Goal: Task Accomplishment & Management: Complete application form

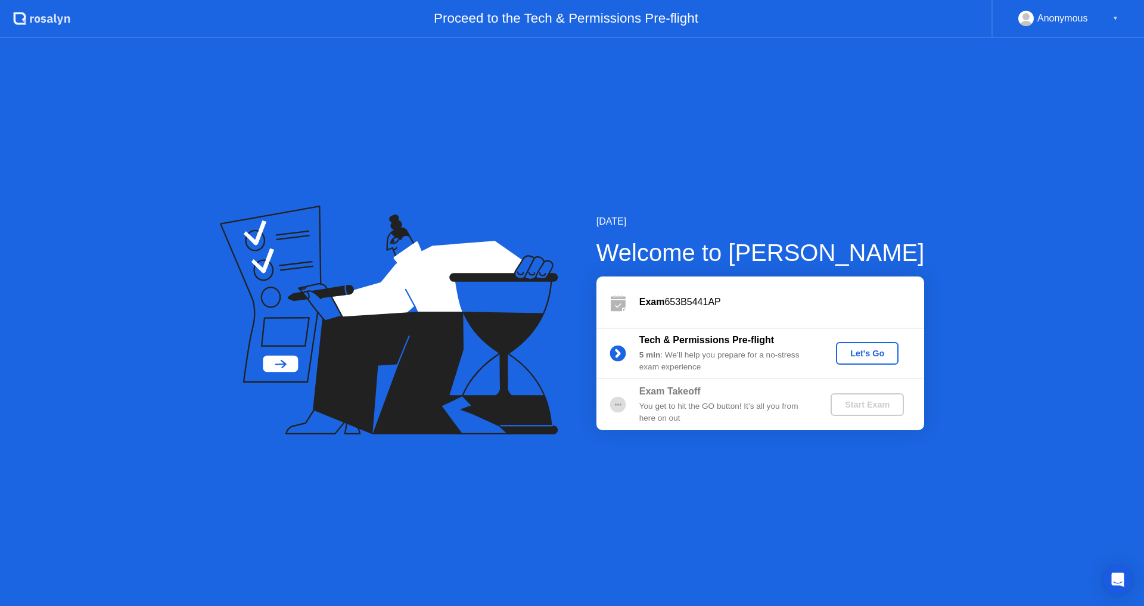
drag, startPoint x: 736, startPoint y: 372, endPoint x: 641, endPoint y: 347, distance: 98.0
click at [641, 347] on div "Tech & Permissions Pre-flight 5 min : We’ll help you prepare for a no-stress ex…" at bounding box center [725, 353] width 172 height 41
click at [968, 120] on div "[DATE] Welcome to [PERSON_NAME] Exam 653B5441AP Tech & Permissions Pre-flight 5…" at bounding box center [572, 322] width 1144 height 568
drag, startPoint x: 729, startPoint y: 372, endPoint x: 645, endPoint y: 342, distance: 89.7
click at [645, 342] on div "Tech & Permissions Pre-flight 5 min : We’ll help you prepare for a no-stress ex…" at bounding box center [725, 353] width 172 height 41
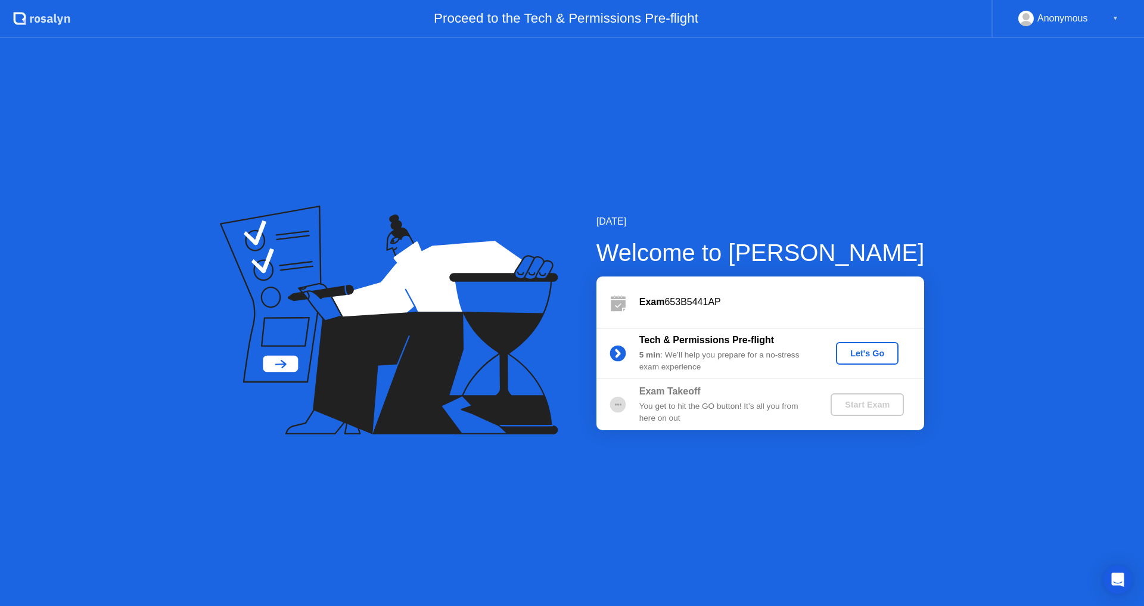
click at [889, 349] on div "Let's Go" at bounding box center [867, 354] width 53 height 10
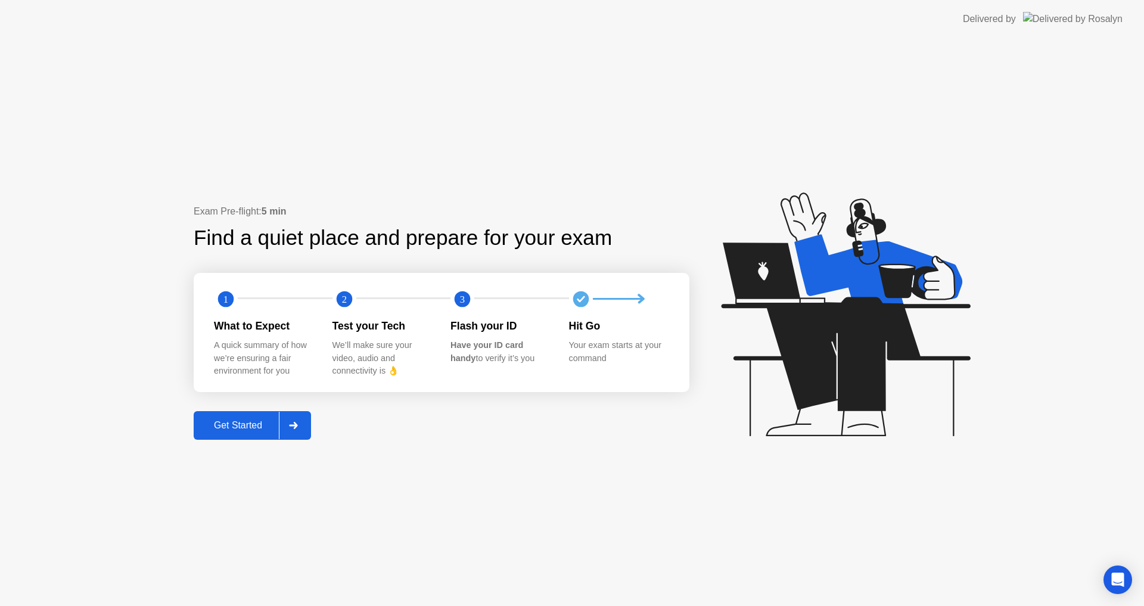
click at [247, 420] on div "Get Started" at bounding box center [238, 425] width 82 height 11
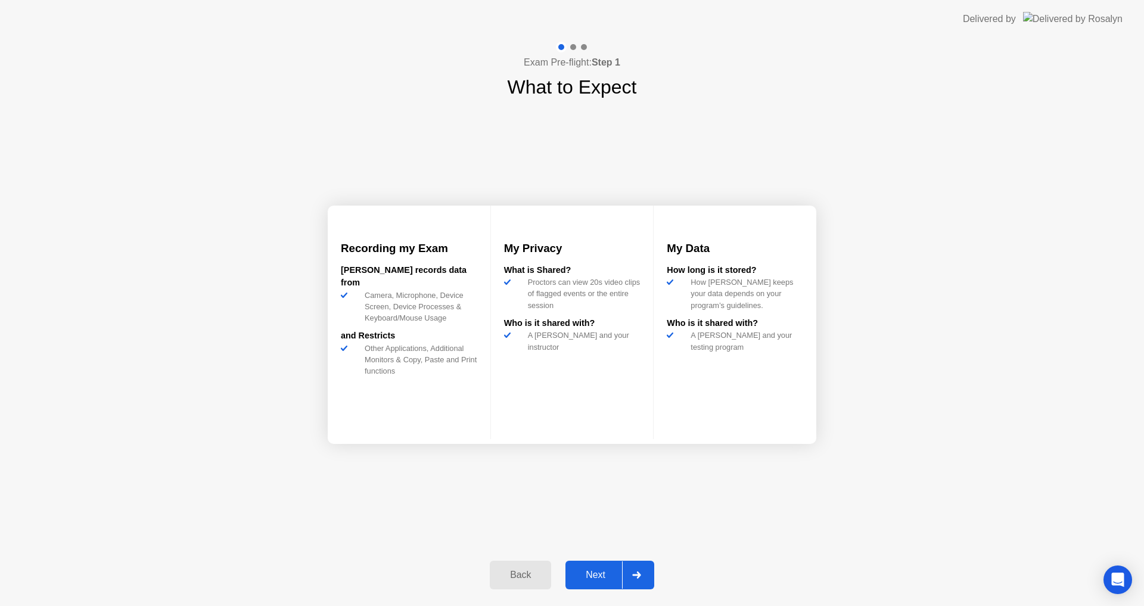
click at [594, 577] on div "Next" at bounding box center [595, 575] width 53 height 11
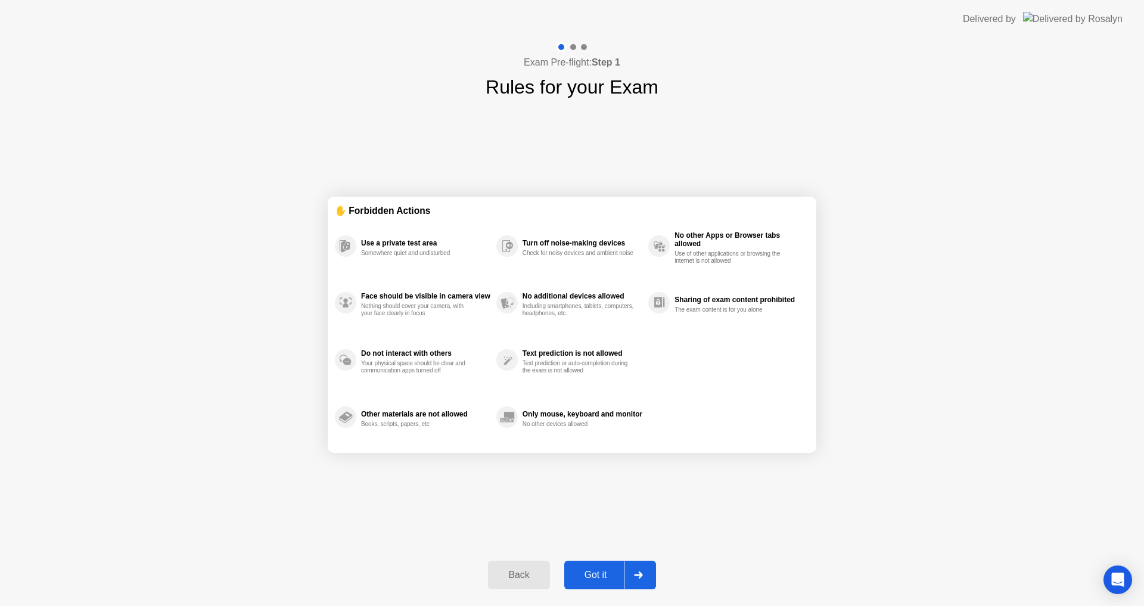
click at [596, 579] on div "Got it" at bounding box center [596, 575] width 56 height 11
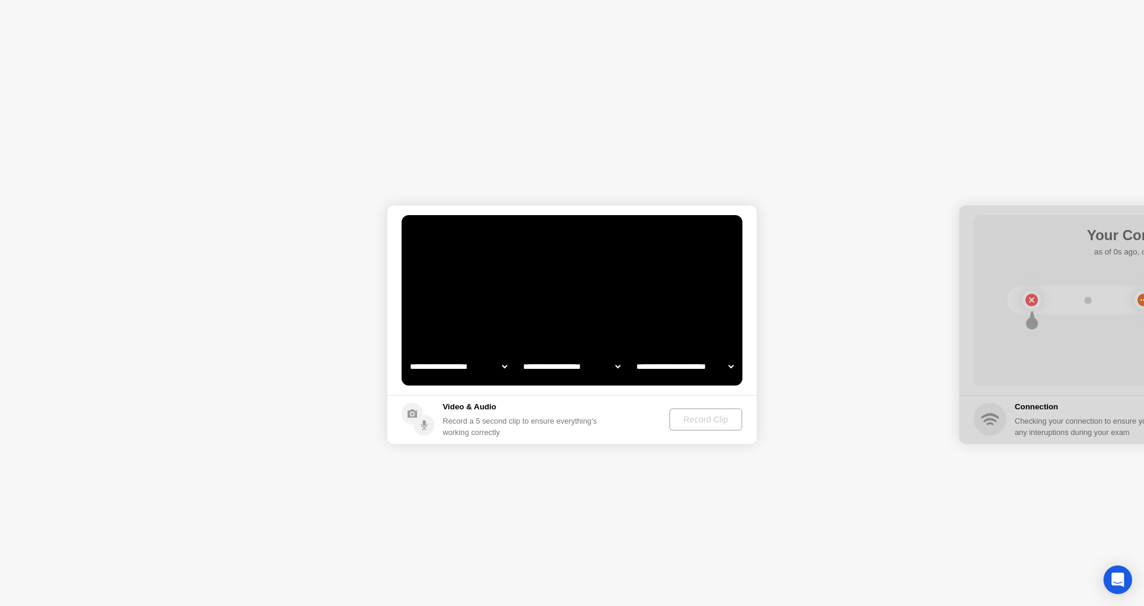
select select "**********"
select select "*******"
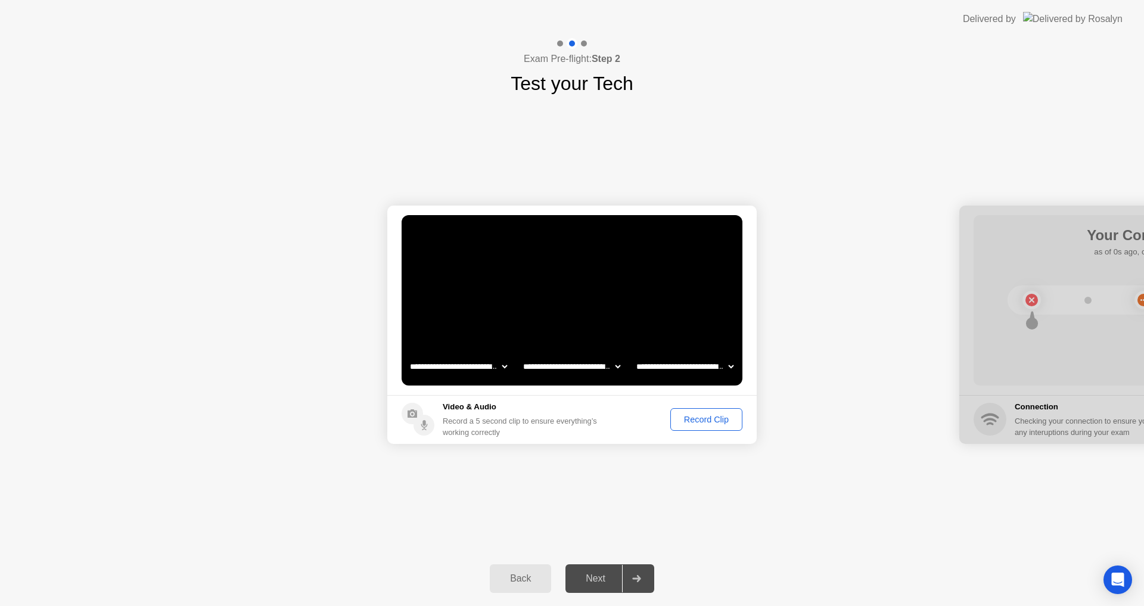
click at [635, 576] on icon at bounding box center [636, 578] width 9 height 7
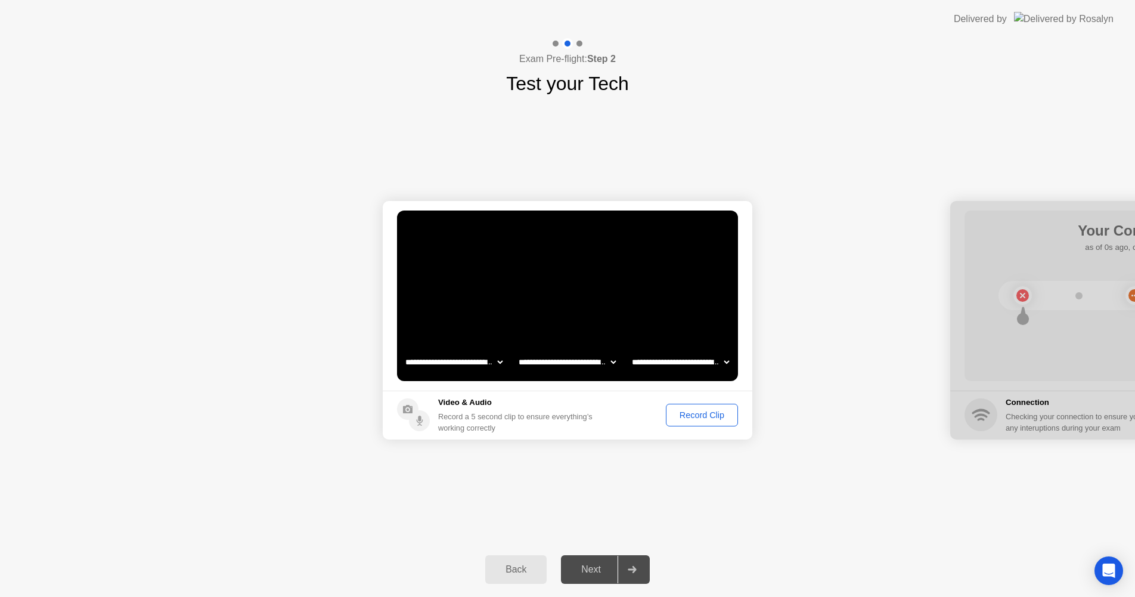
click at [502, 574] on div "Back" at bounding box center [516, 569] width 54 height 11
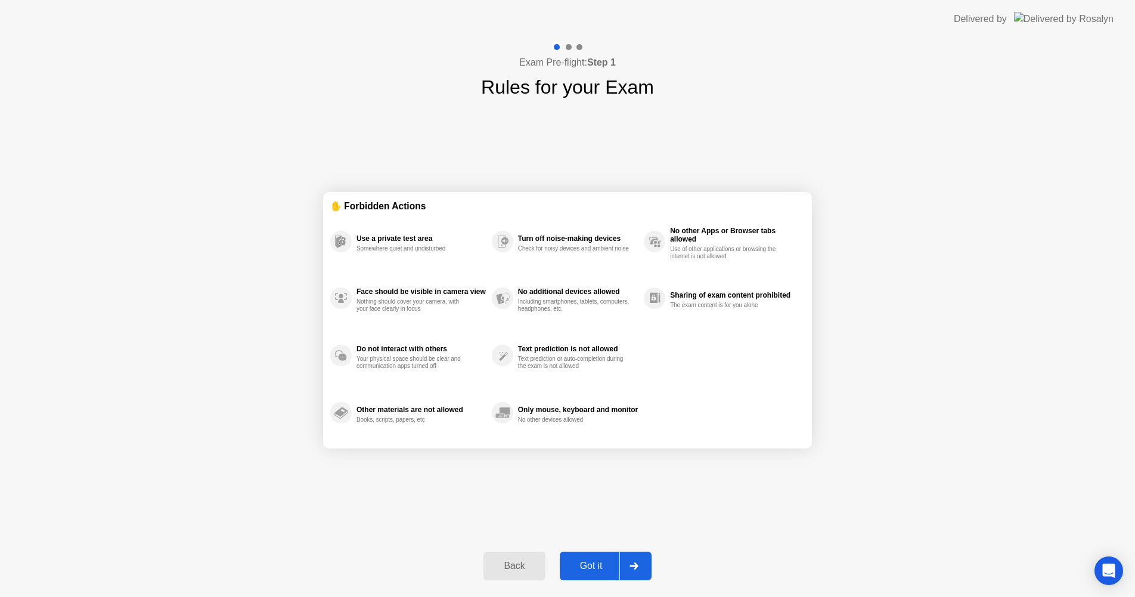
drag, startPoint x: 586, startPoint y: 66, endPoint x: 523, endPoint y: 70, distance: 63.9
click at [523, 70] on div "Exam Pre-flight: Step 1 Rules for your Exam" at bounding box center [567, 72] width 173 height 60
click at [641, 561] on div at bounding box center [633, 565] width 29 height 27
select select "**********"
select select "*******"
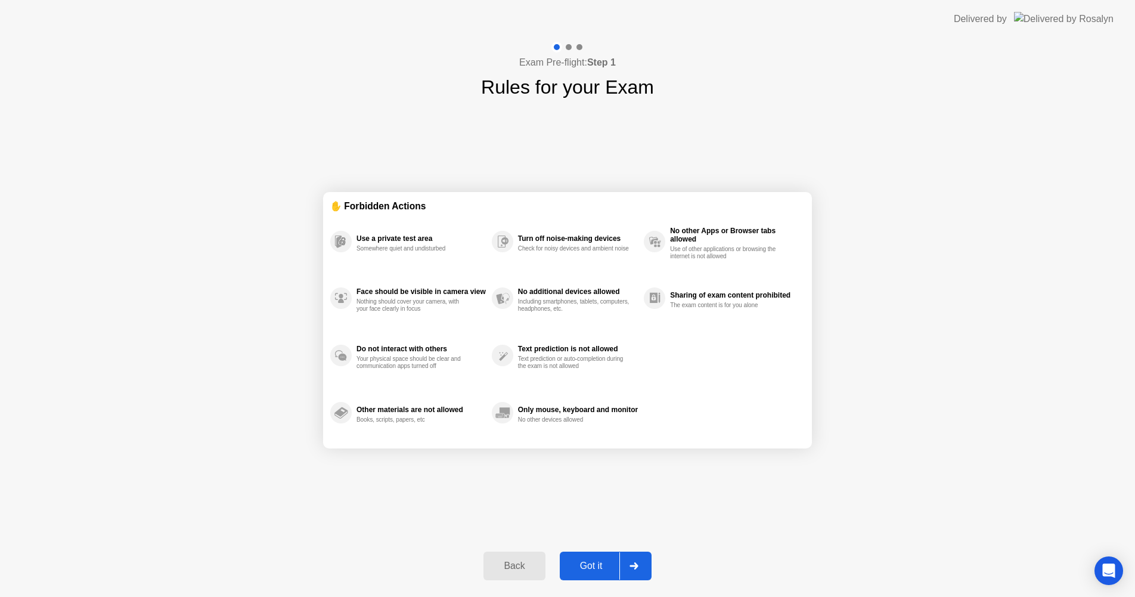
select select "*******"
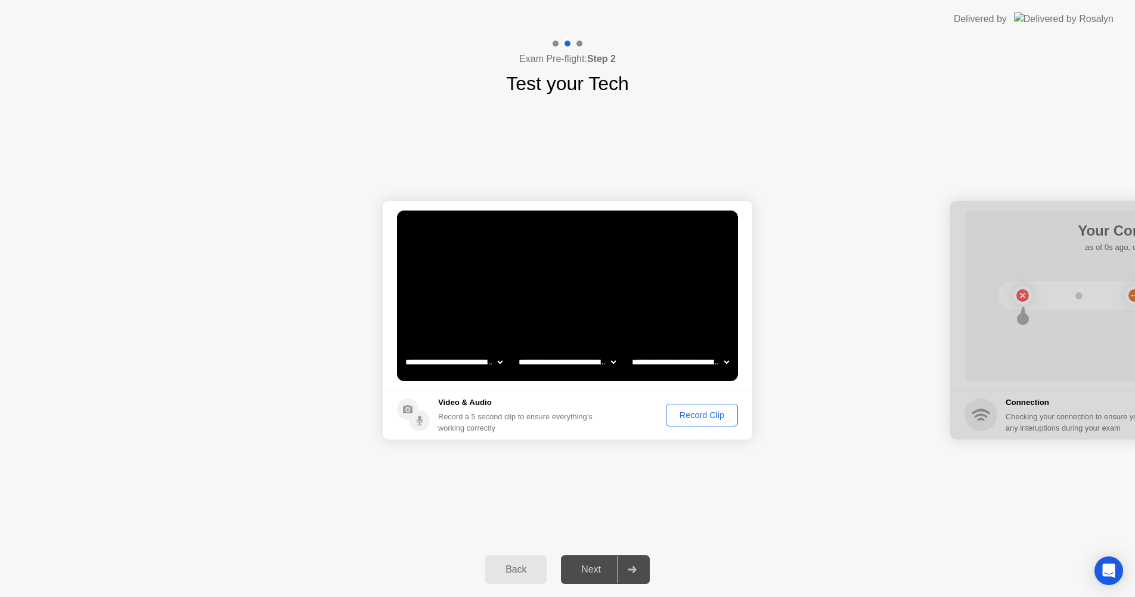
click at [626, 566] on div at bounding box center [631, 568] width 29 height 27
click at [707, 414] on div "Record Clip" at bounding box center [702, 415] width 64 height 10
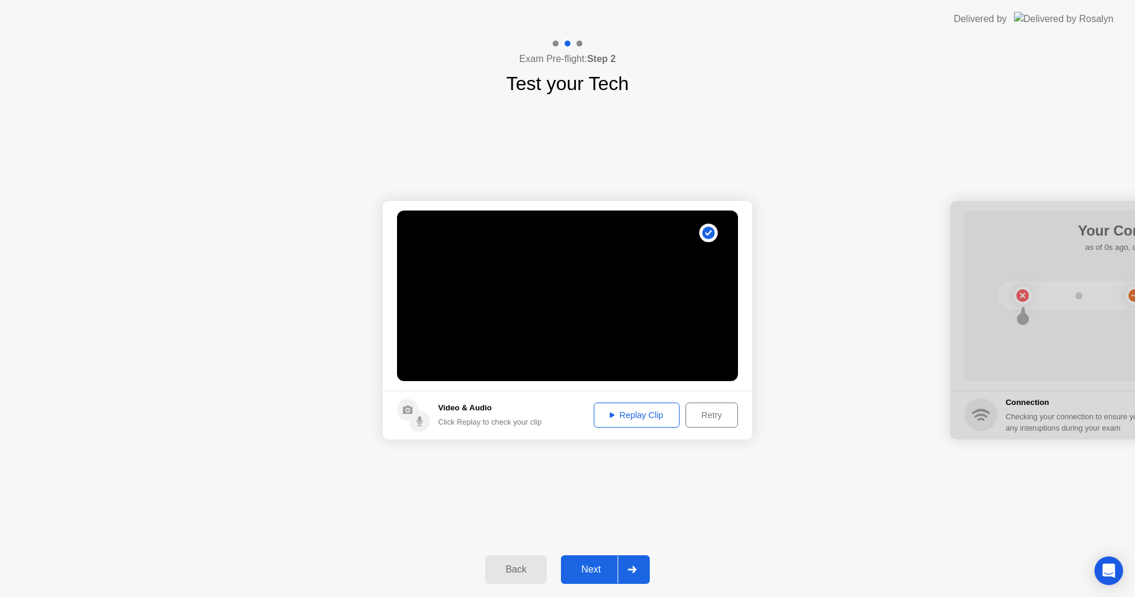
click at [589, 564] on div "Next" at bounding box center [590, 569] width 53 height 11
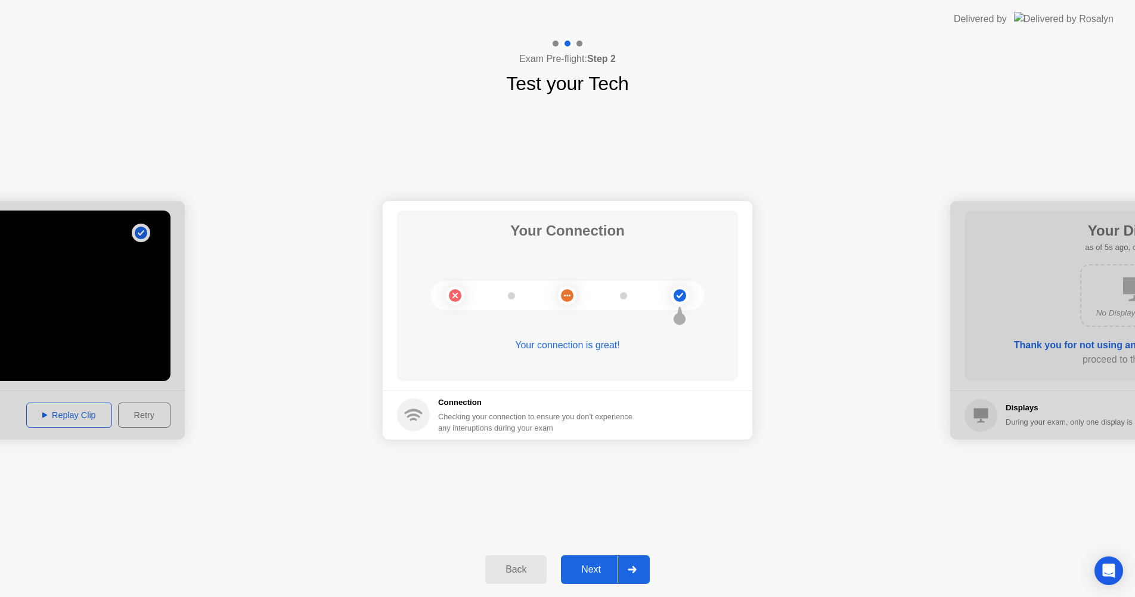
click at [597, 566] on div "Next" at bounding box center [590, 569] width 53 height 11
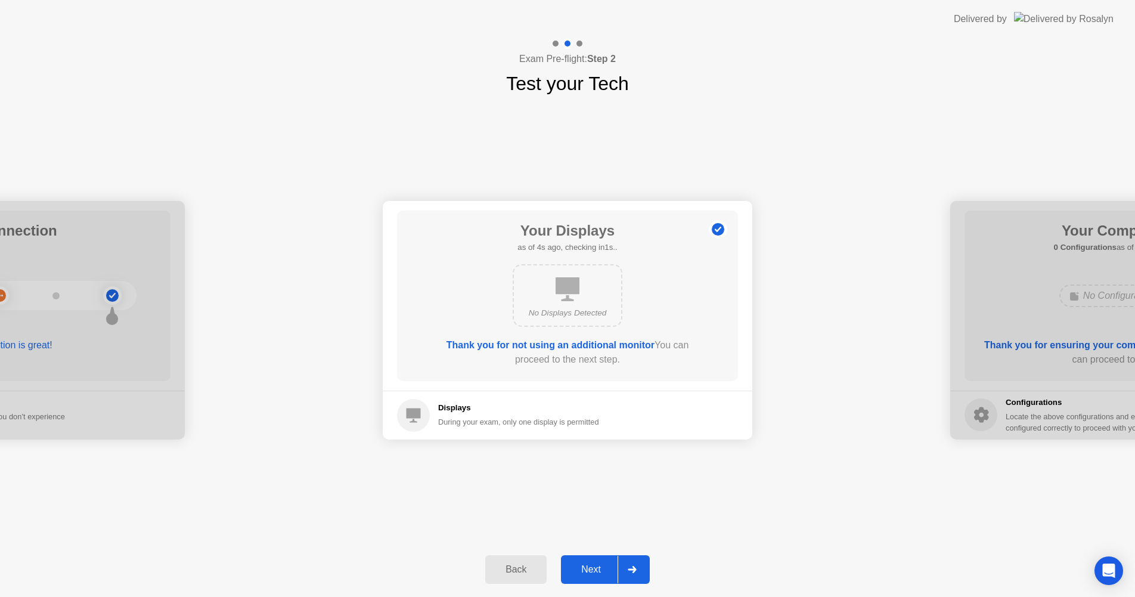
click at [605, 564] on div "Next" at bounding box center [590, 569] width 53 height 11
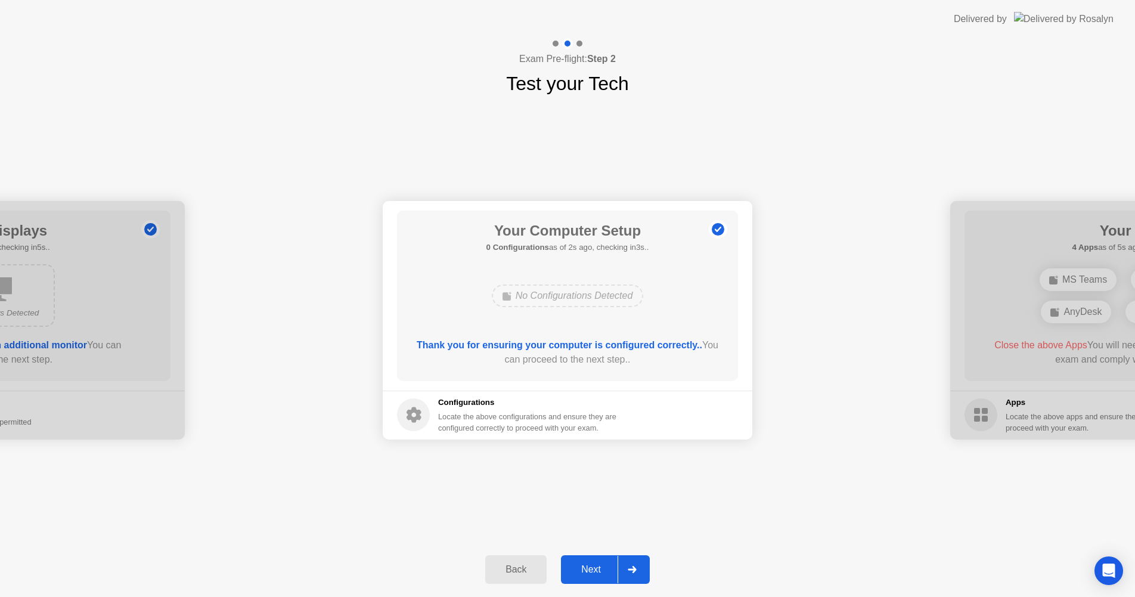
drag, startPoint x: 605, startPoint y: 563, endPoint x: 617, endPoint y: 507, distance: 56.7
click at [617, 507] on div "**********" at bounding box center [567, 317] width 1135 height 558
click at [605, 571] on div "Next" at bounding box center [590, 569] width 53 height 11
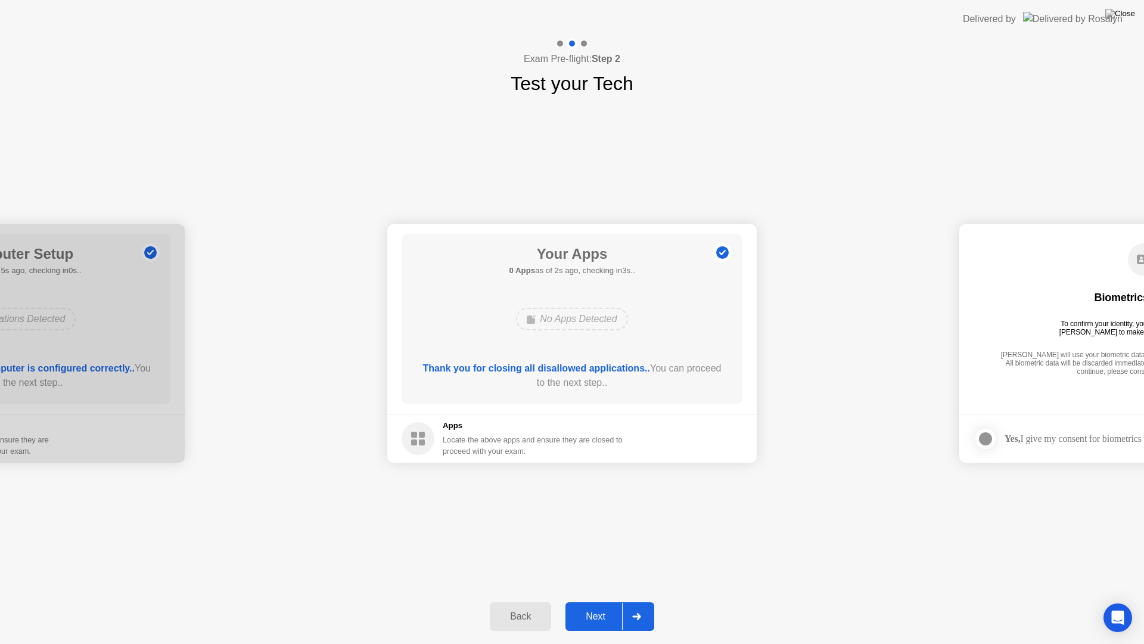
click at [597, 605] on div "Next" at bounding box center [595, 616] width 53 height 11
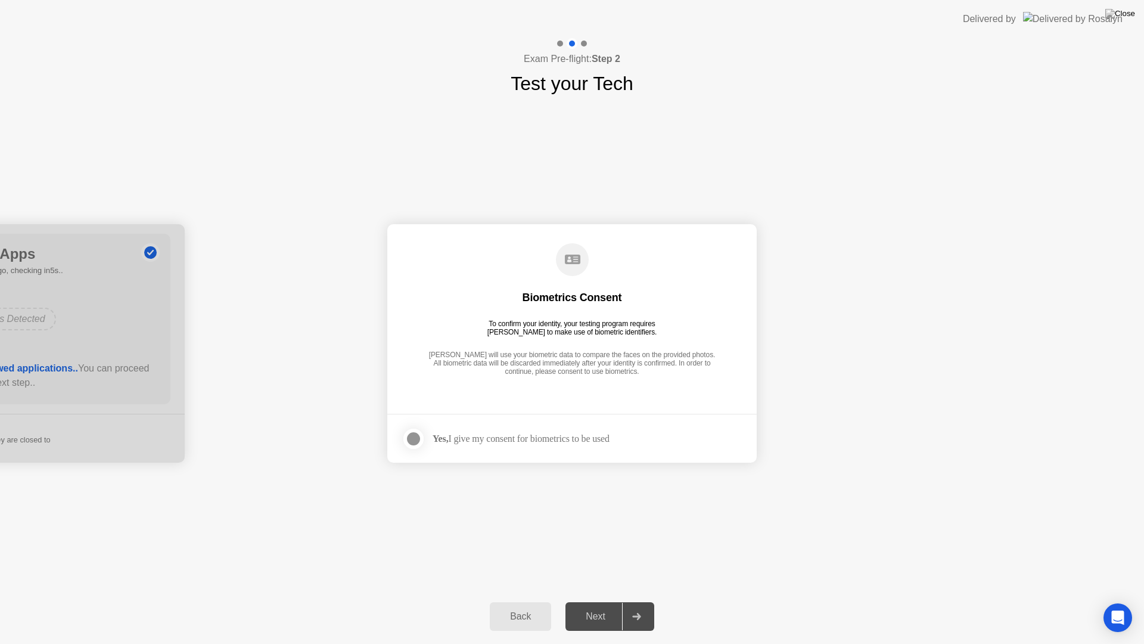
click at [604, 605] on div "Next" at bounding box center [595, 616] width 53 height 11
click at [635, 605] on icon at bounding box center [636, 616] width 9 height 7
click at [610, 605] on div "Next" at bounding box center [595, 616] width 53 height 11
click at [414, 440] on div at bounding box center [413, 438] width 14 height 14
click at [608, 605] on div "Next" at bounding box center [595, 616] width 53 height 11
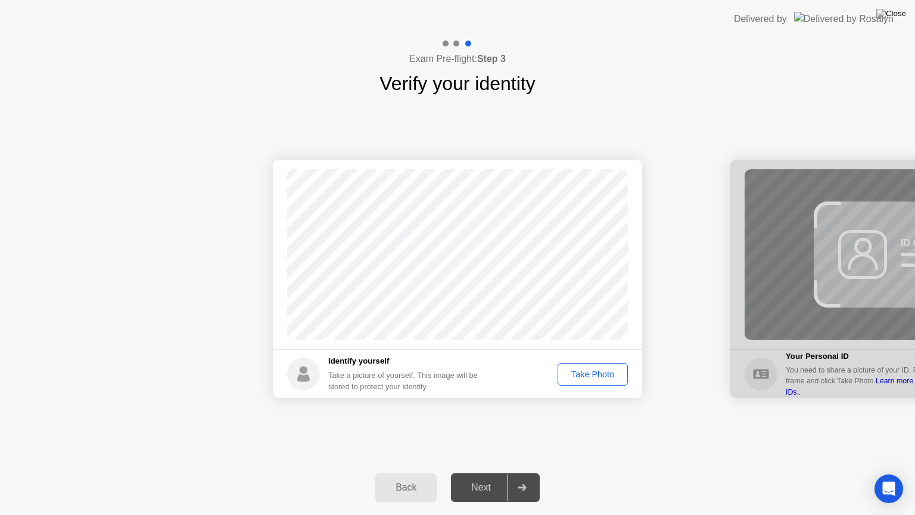
click at [594, 369] on div "Take Photo" at bounding box center [593, 374] width 62 height 10
click at [613, 373] on div "Retake" at bounding box center [600, 374] width 46 height 10
click at [613, 373] on div "Take Photo" at bounding box center [593, 374] width 62 height 10
click at [503, 485] on div "Next" at bounding box center [481, 487] width 53 height 11
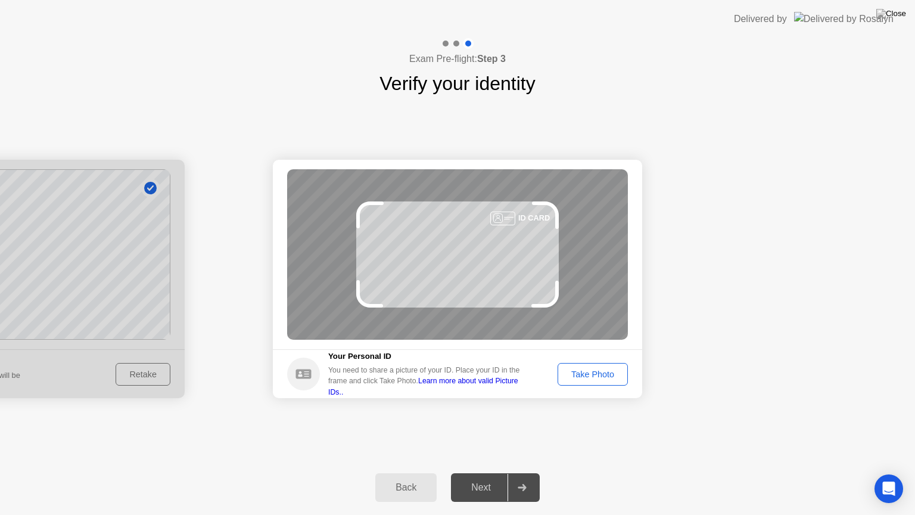
click at [601, 377] on div "Take Photo" at bounding box center [593, 374] width 62 height 10
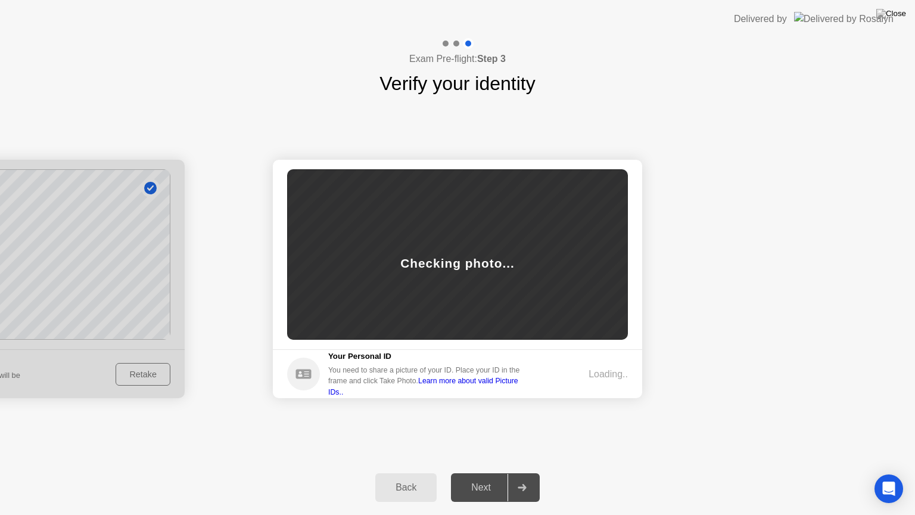
drag, startPoint x: 815, startPoint y: 1, endPoint x: 789, endPoint y: 36, distance: 43.4
click at [789, 36] on div "Delivered by" at bounding box center [814, 19] width 160 height 38
click at [743, 77] on div "Exam Pre-flight: Step 3 Verify your identity" at bounding box center [457, 68] width 915 height 60
click at [485, 490] on div "Next" at bounding box center [481, 487] width 53 height 11
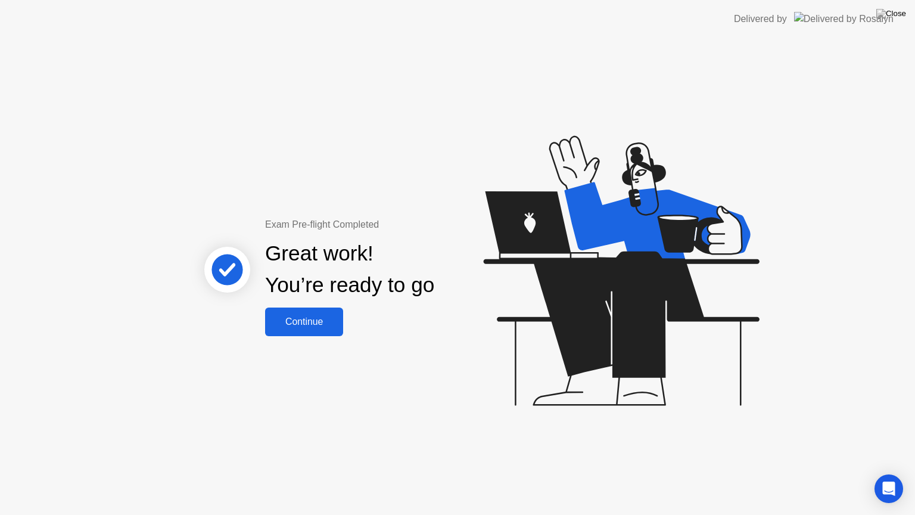
click at [334, 321] on div "Continue" at bounding box center [304, 321] width 71 height 11
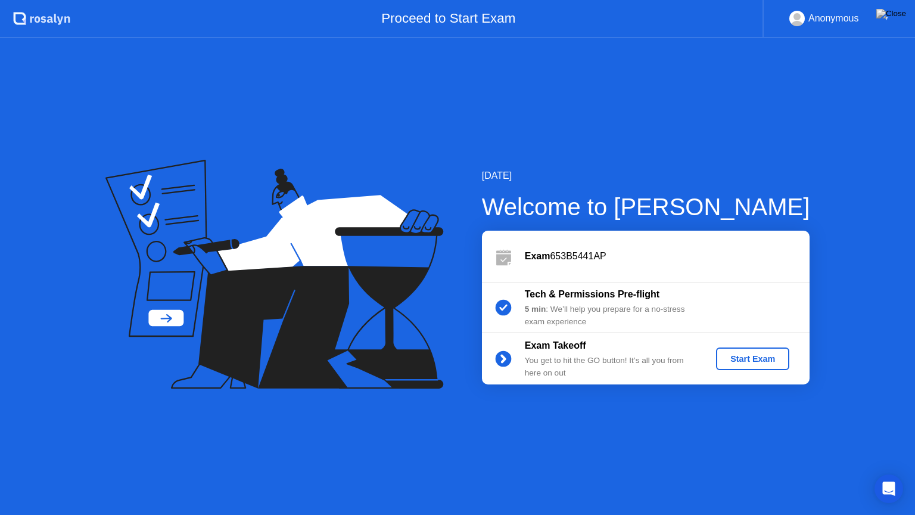
drag, startPoint x: 610, startPoint y: 257, endPoint x: 555, endPoint y: 255, distance: 54.9
click at [555, 255] on div "Exam 653B5441AP" at bounding box center [667, 256] width 285 height 14
click at [900, 14] on img at bounding box center [892, 14] width 30 height 10
